Goal: Task Accomplishment & Management: Manage account settings

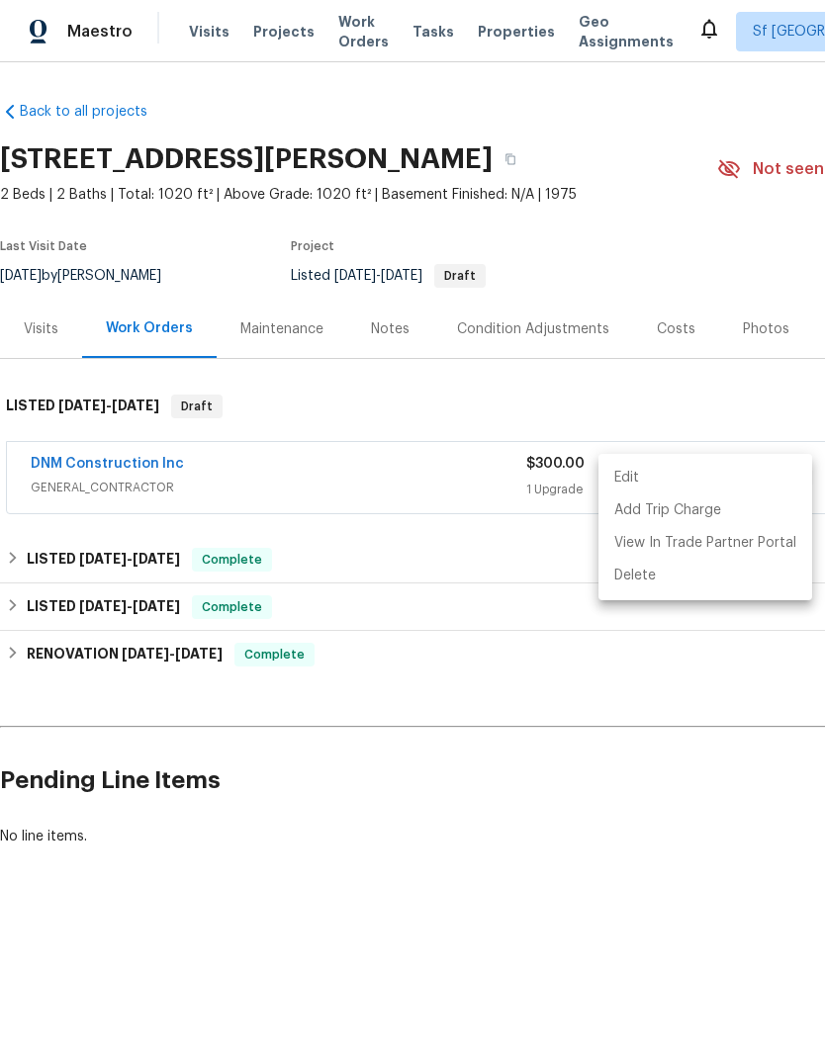
scroll to position [0, 293]
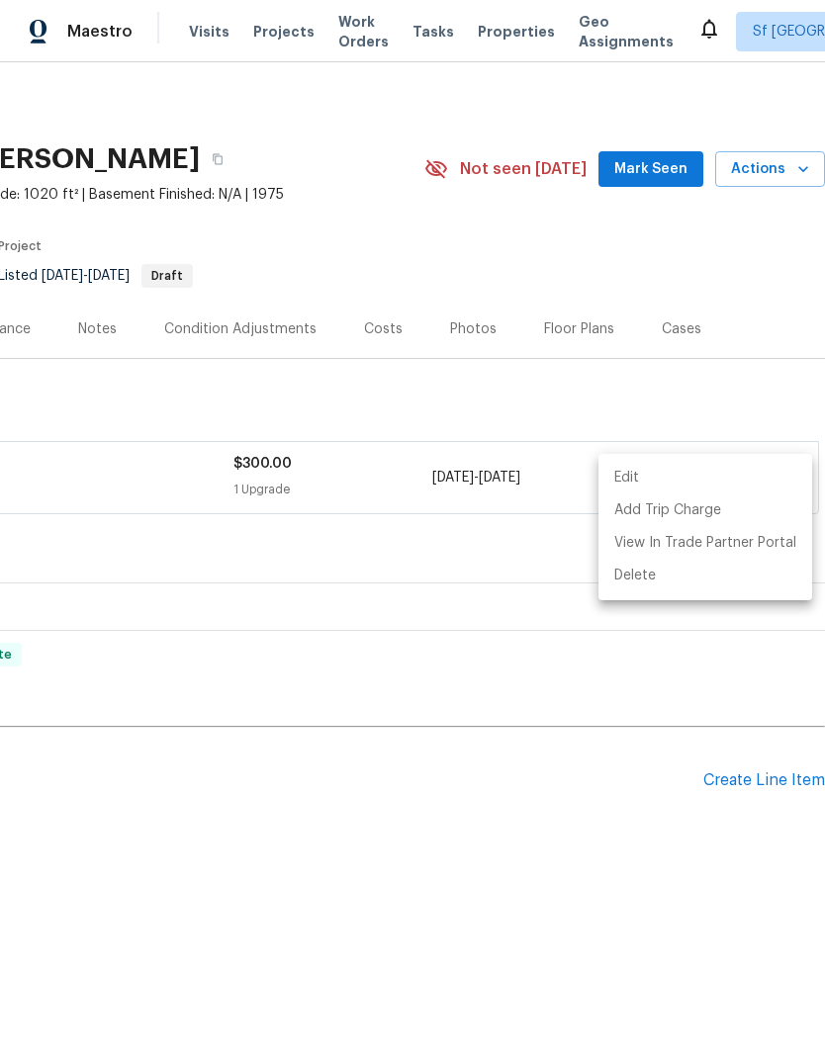
click at [212, 32] on div at bounding box center [412, 531] width 825 height 1063
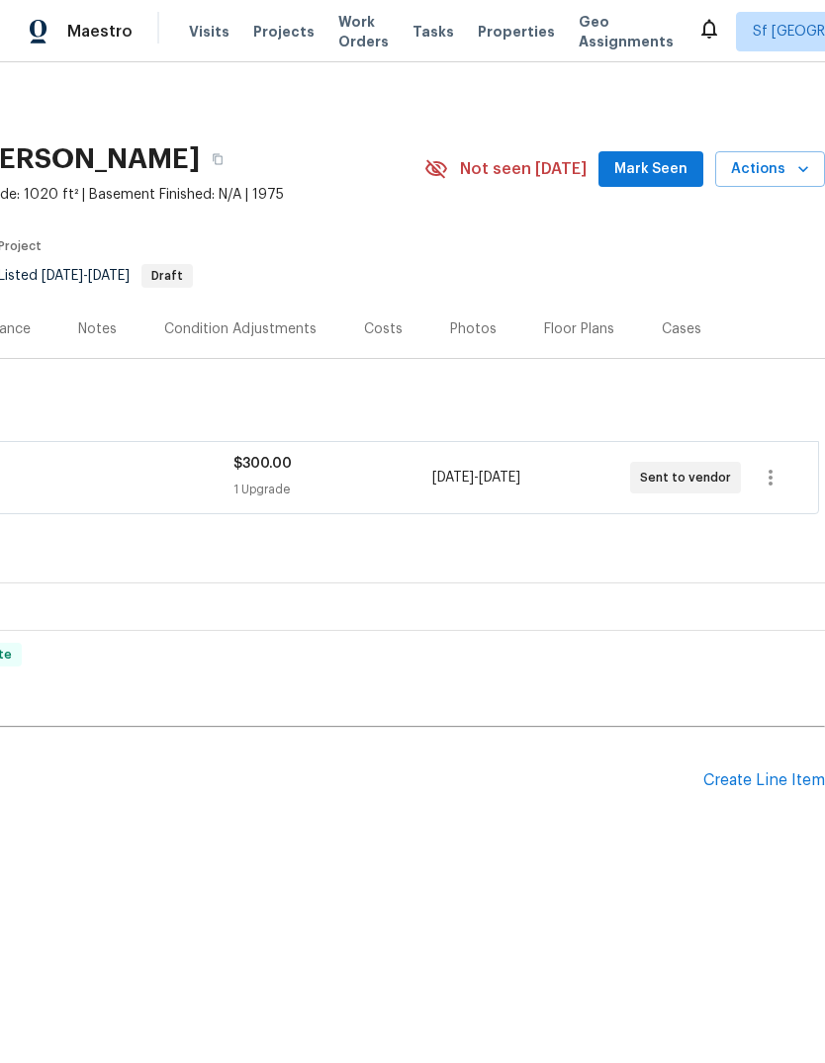
click at [206, 35] on span "Visits" at bounding box center [209, 32] width 41 height 20
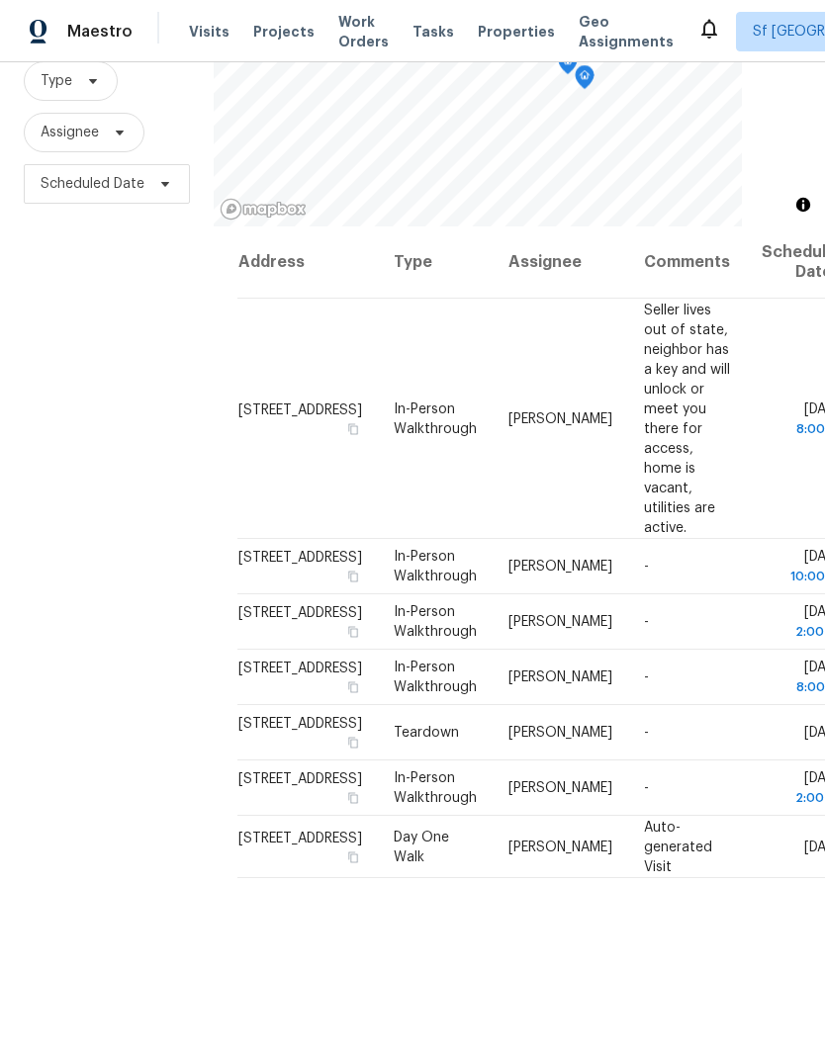
scroll to position [191, 0]
click at [130, 619] on div "Filters Reset ​ Type Assignee Scheduled Date" at bounding box center [107, 504] width 214 height 1147
click at [0, 0] on icon at bounding box center [0, 0] width 0 height 0
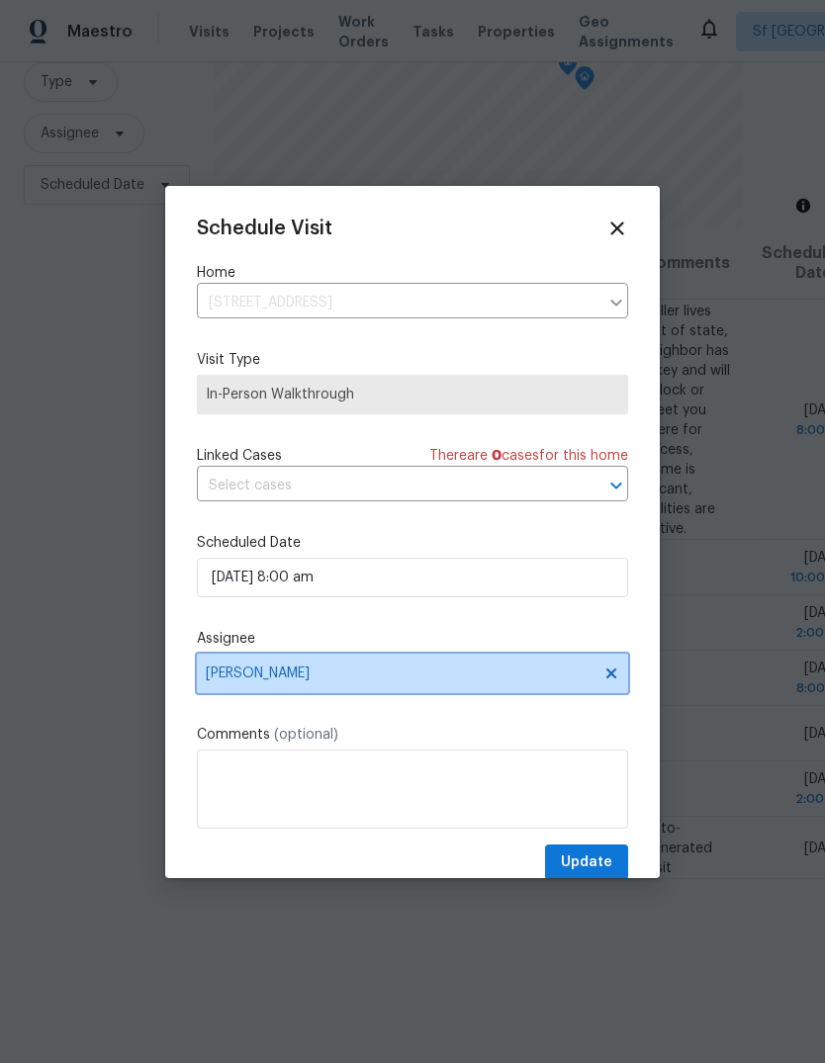
click at [293, 681] on span "[PERSON_NAME]" at bounding box center [400, 674] width 388 height 16
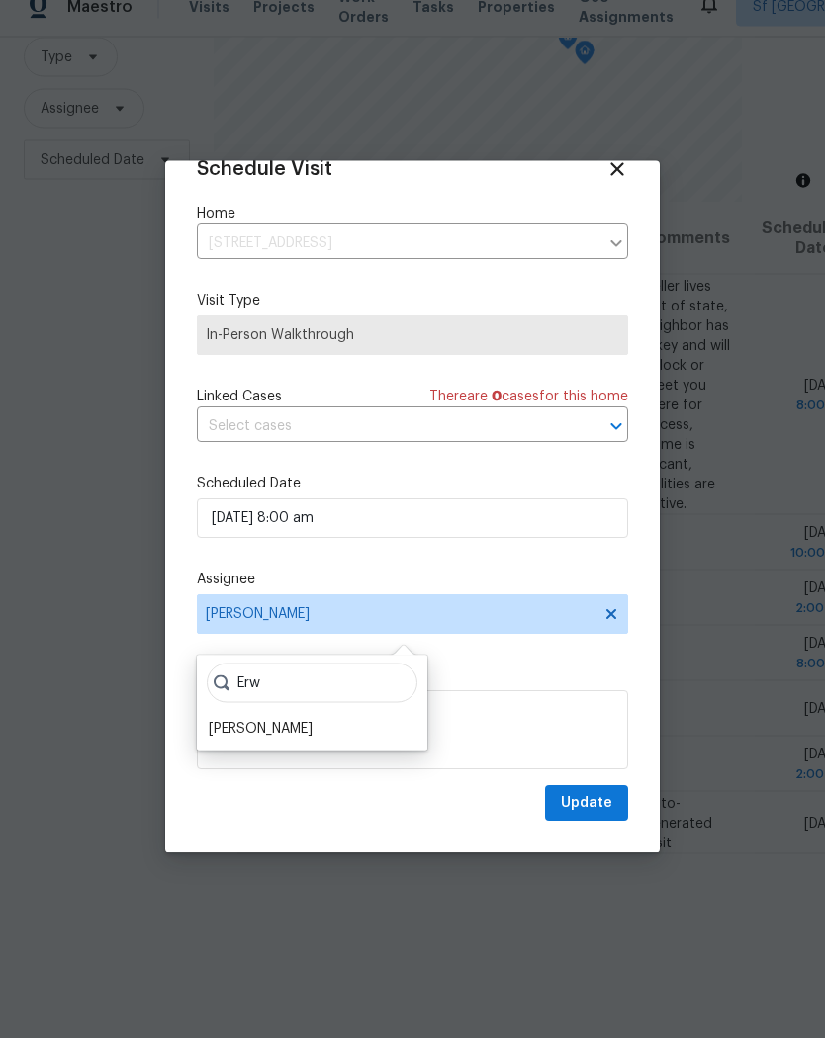
scroll to position [39, 0]
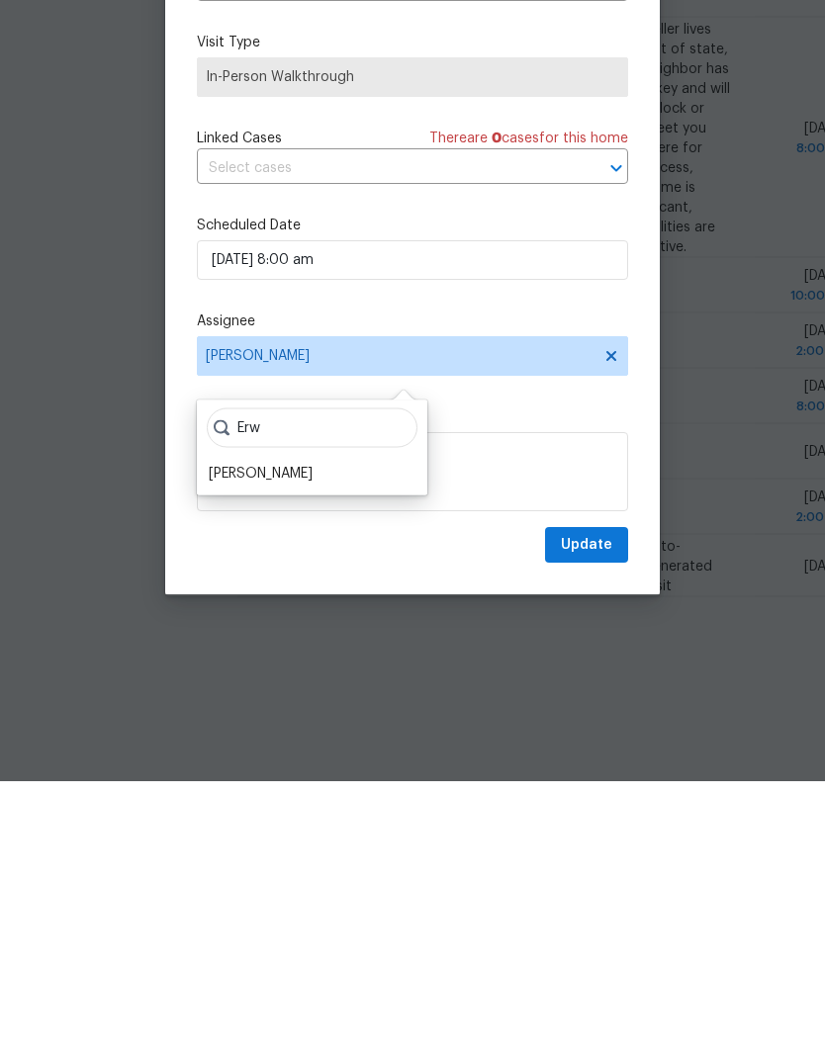
type input "Erw"
click at [266, 746] on div "[PERSON_NAME]" at bounding box center [261, 756] width 104 height 20
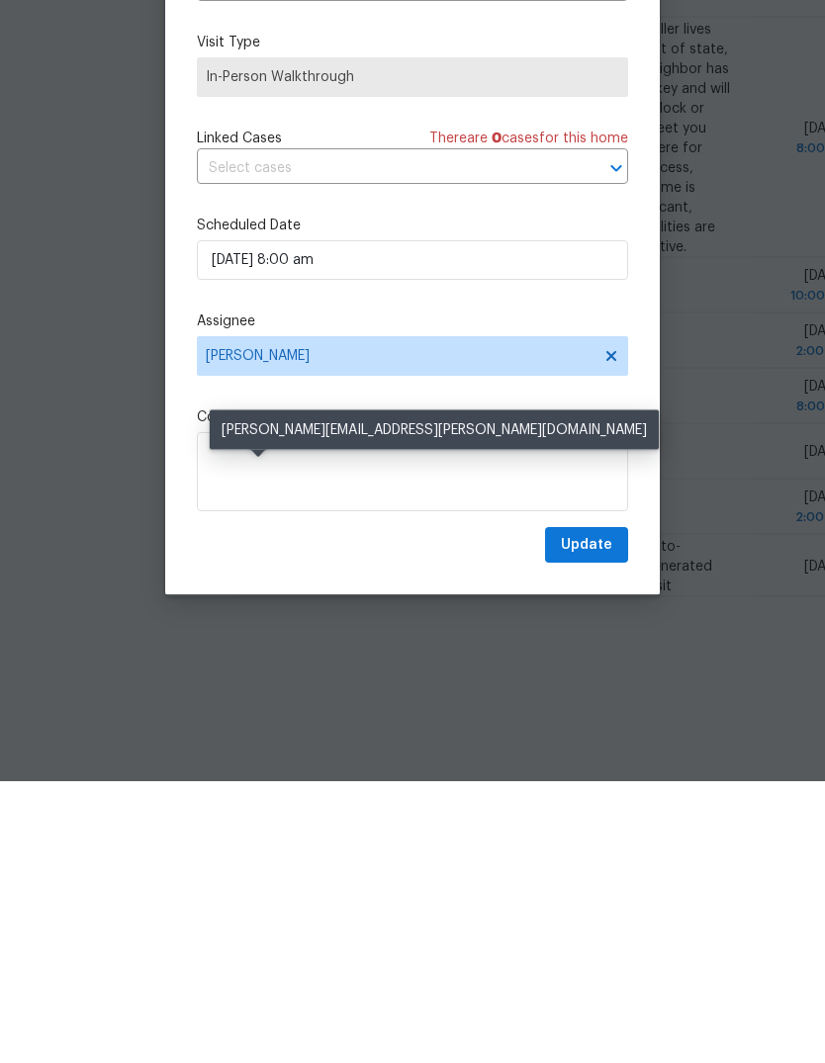
scroll to position [74, 0]
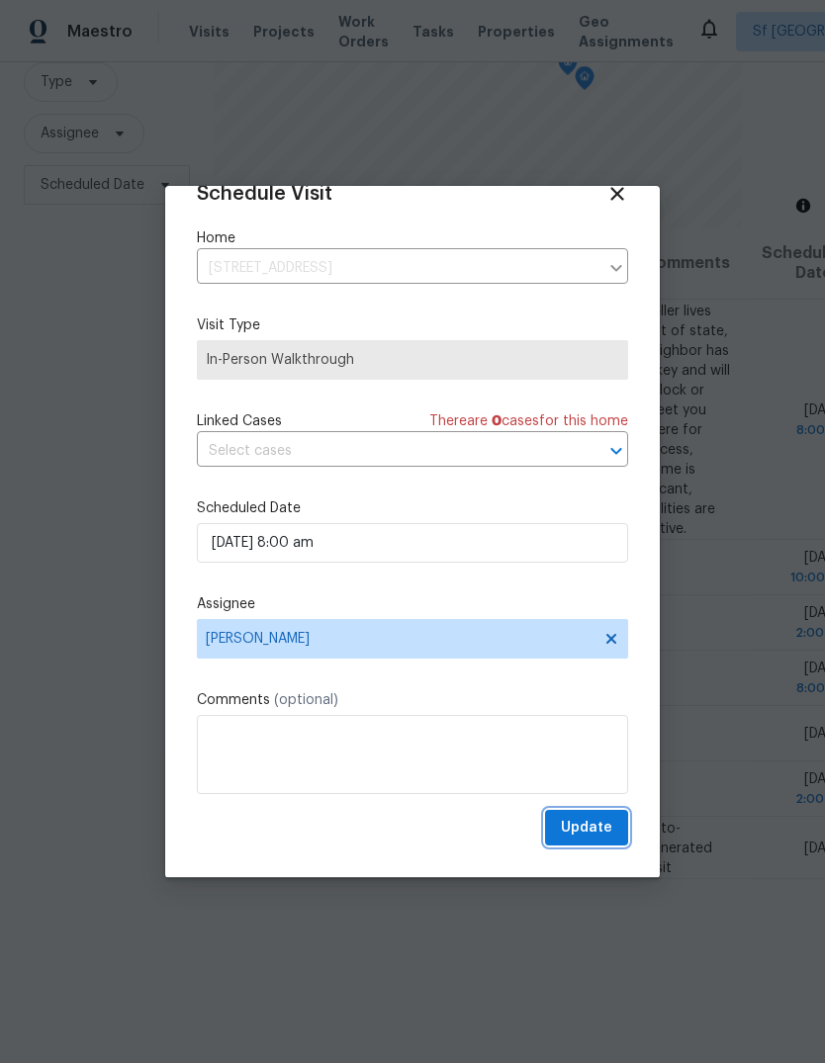
click at [592, 835] on span "Update" at bounding box center [586, 828] width 51 height 25
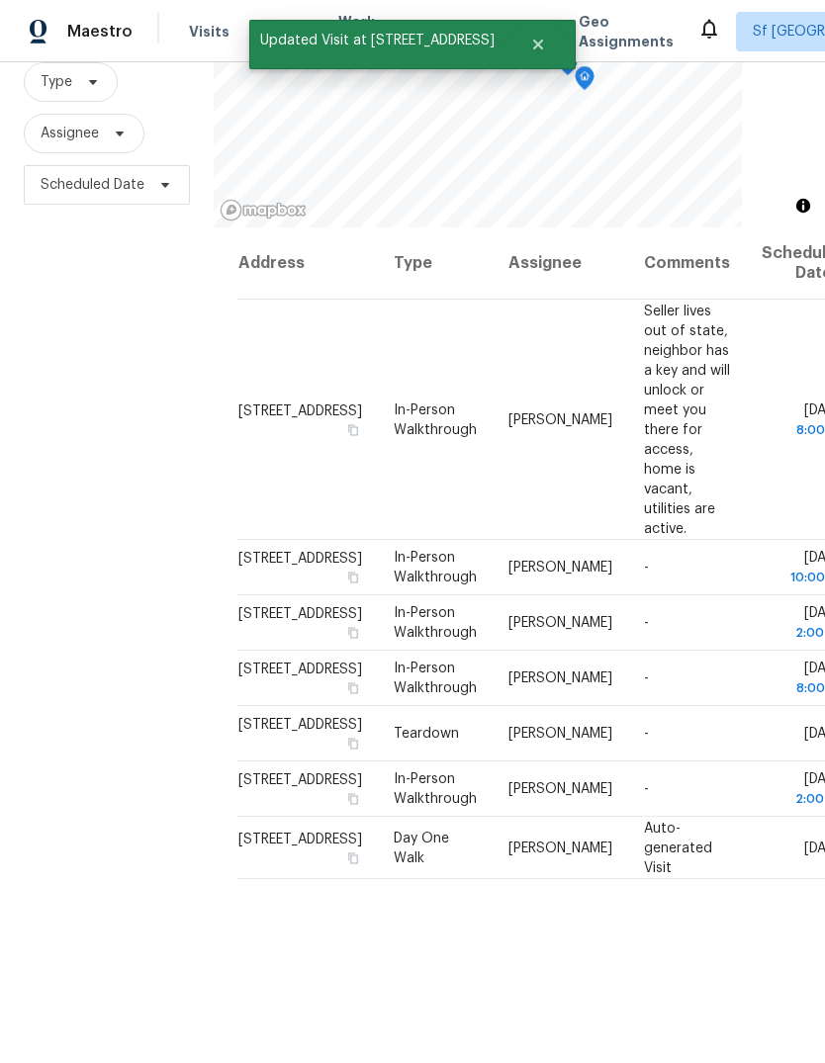
click at [155, 744] on div "Filters Reset ​ Type Assignee Scheduled Date" at bounding box center [107, 504] width 214 height 1147
